Goal: Complete application form

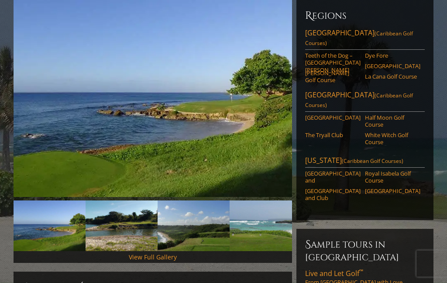
scroll to position [105, 0]
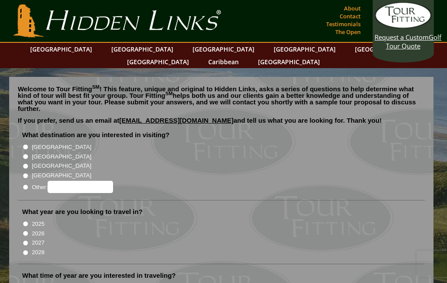
click at [34, 143] on label "[GEOGRAPHIC_DATA]" at bounding box center [61, 147] width 59 height 9
click at [28, 144] on input "[GEOGRAPHIC_DATA]" at bounding box center [26, 147] width 6 height 6
radio input "true"
click at [28, 154] on input "[GEOGRAPHIC_DATA]" at bounding box center [26, 157] width 6 height 6
radio input "true"
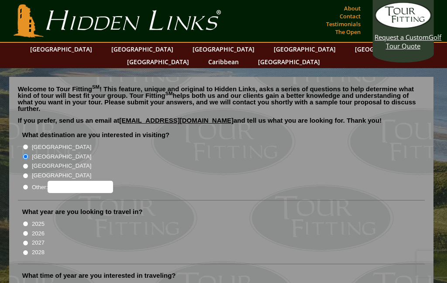
click at [28, 231] on input "2026" at bounding box center [26, 234] width 6 height 6
radio input "true"
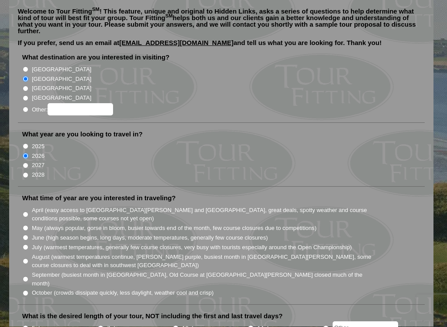
scroll to position [81, 0]
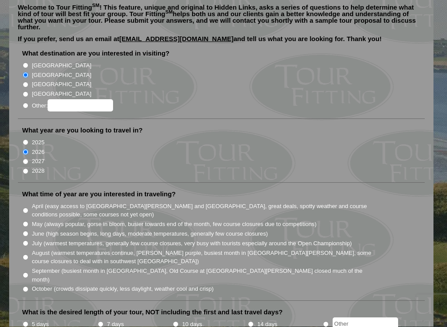
click at [28, 231] on input "June (high season begins, long days, moderate temperatures, generally few cours…" at bounding box center [26, 234] width 6 height 6
radio input "true"
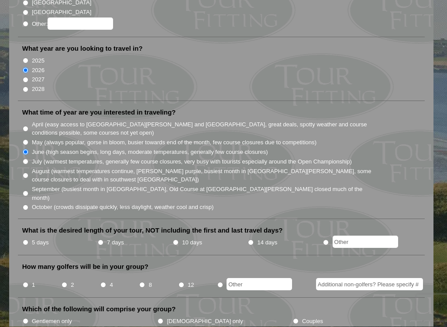
scroll to position [165, 0]
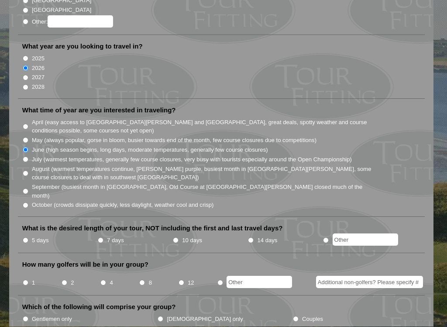
click at [254, 238] on input "14 days" at bounding box center [251, 241] width 6 height 6
radio input "true"
click at [70, 272] on li "2" at bounding box center [80, 280] width 39 height 17
click at [66, 280] on input "2" at bounding box center [65, 283] width 6 height 6
radio input "true"
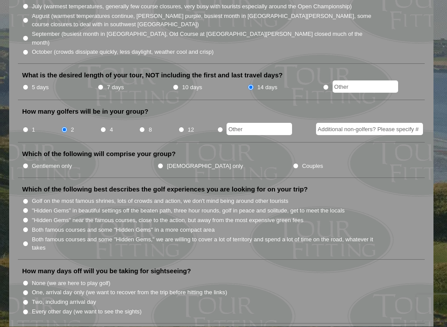
scroll to position [319, 0]
click at [193, 149] on li "Which of the following will comprise your group? Gentlemen only [DEMOGRAPHIC_DA…" at bounding box center [221, 163] width 407 height 28
click at [293, 162] on input "Couples" at bounding box center [296, 165] width 6 height 6
radio input "true"
click at [26, 207] on input ""Hidden Gems" in beautiful settings off the beaten path, three hour rounds, gol…" at bounding box center [26, 210] width 6 height 6
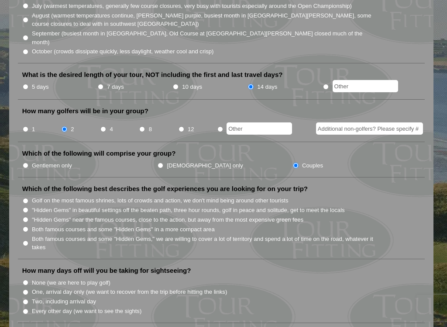
radio input "true"
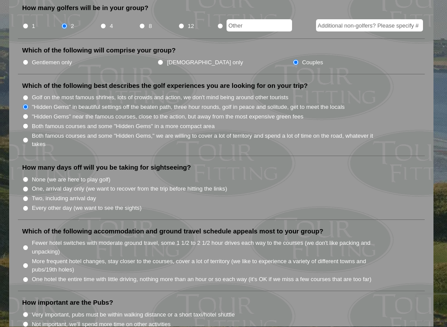
scroll to position [422, 0]
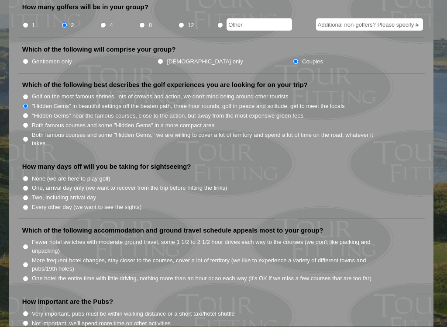
click at [25, 205] on input "Every other day (we want to see the sights)" at bounding box center [26, 208] width 6 height 6
radio input "true"
click at [28, 262] on input "More frequent hotel changes, stay closer to the courses, cover a lot of territo…" at bounding box center [26, 265] width 6 height 6
radio input "true"
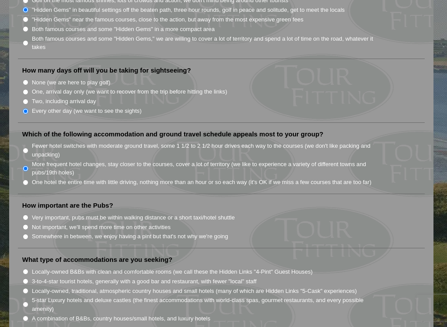
scroll to position [521, 0]
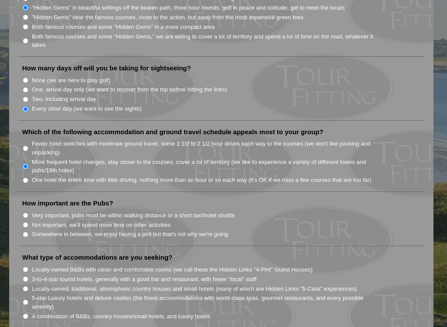
click at [28, 231] on input "Somewhere in between, we enjoy having a pint but that's not why we're going" at bounding box center [26, 234] width 6 height 6
radio input "true"
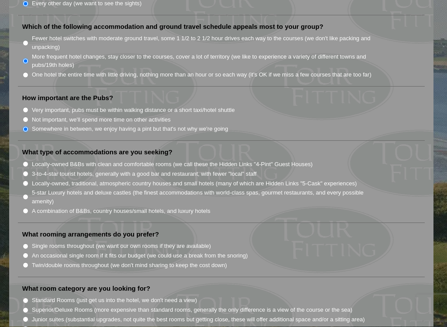
scroll to position [627, 0]
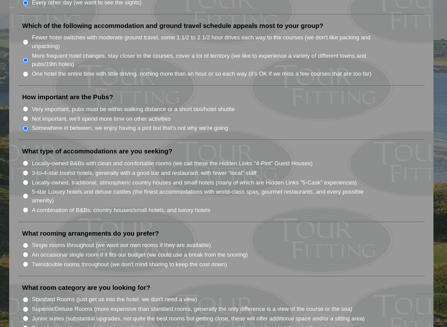
click at [24, 186] on li "5-star Luxury hotels and deluxe castles (the finest accommodations with world-c…" at bounding box center [225, 195] width 406 height 18
click at [28, 207] on input "A combination of B&Bs, country houses/small hotels, and luxury hotels" at bounding box center [26, 210] width 6 height 6
radio input "true"
click at [28, 261] on input "Twin/double rooms throughout (we don't mind sharing to keep the cost down)" at bounding box center [26, 264] width 6 height 6
radio input "true"
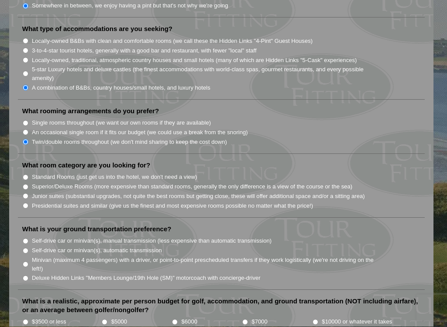
scroll to position [752, 0]
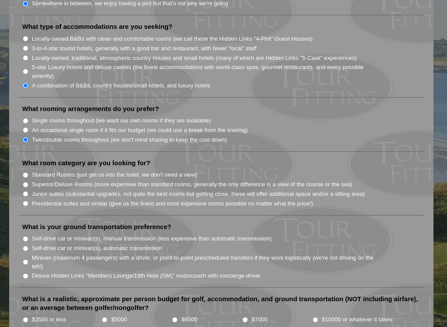
click at [34, 180] on label "Superior/Deluxe Rooms (more expensive than standard rooms, generally the only d…" at bounding box center [192, 184] width 321 height 9
click at [28, 182] on input "Superior/Deluxe Rooms (more expensive than standard rooms, generally the only d…" at bounding box center [26, 185] width 6 height 6
radio input "true"
click at [33, 234] on label "Self-drive car or minivan(s), manual transmission (less expensive than automati…" at bounding box center [152, 238] width 240 height 9
click at [28, 236] on input "Self-drive car or minivan(s), manual transmission (less expensive than automati…" at bounding box center [26, 239] width 6 height 6
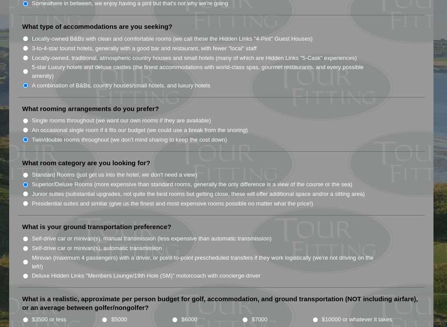
radio input "true"
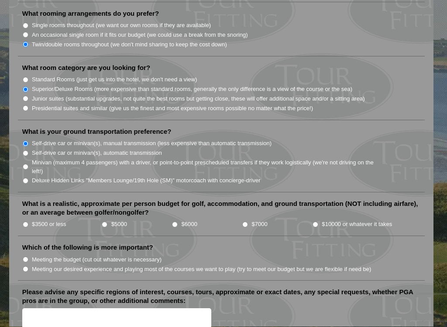
scroll to position [848, 0]
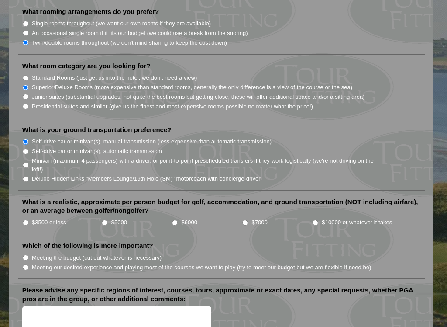
click at [28, 220] on input "$3500 or less" at bounding box center [26, 223] width 6 height 6
radio input "true"
click at [27, 255] on input "Meeting the budget (cut out whatever is necessary)" at bounding box center [26, 258] width 6 height 6
radio input "true"
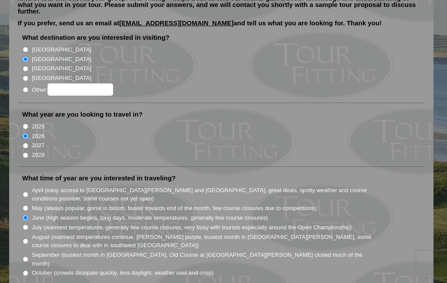
scroll to position [87, 0]
